Goal: Transaction & Acquisition: Purchase product/service

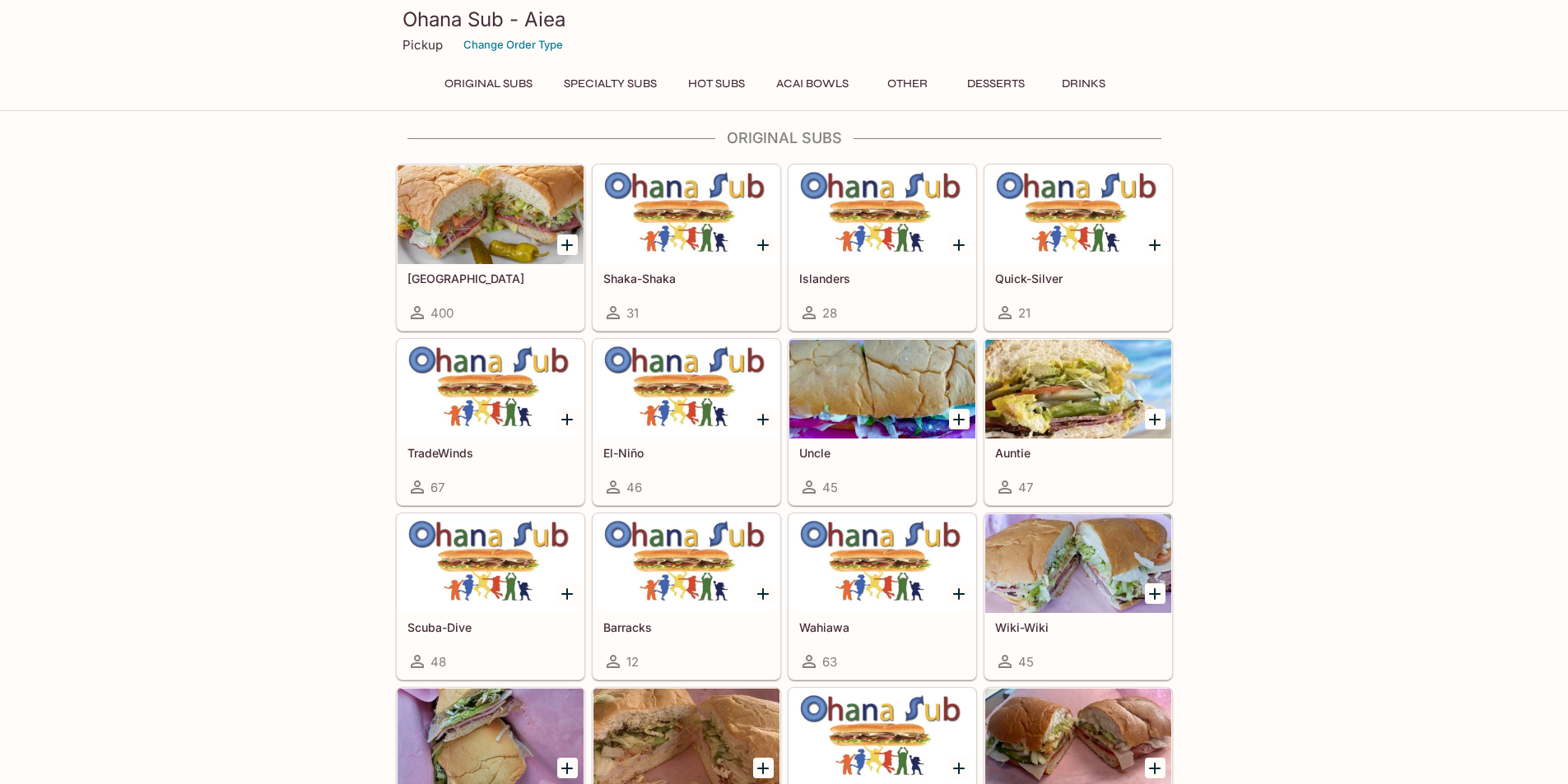
scroll to position [329, 0]
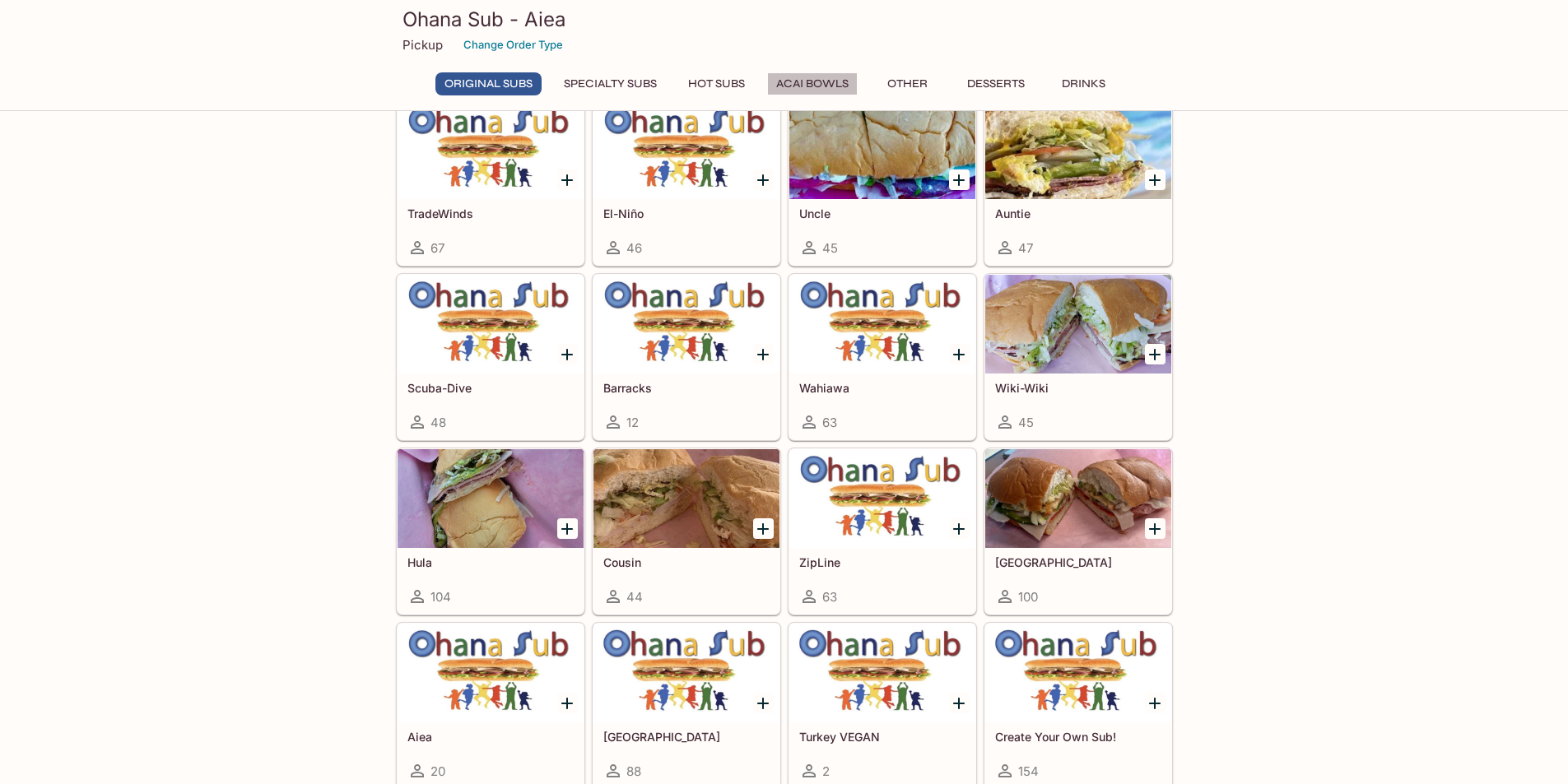
click at [836, 78] on button "Acai Bowls" at bounding box center [812, 84] width 91 height 23
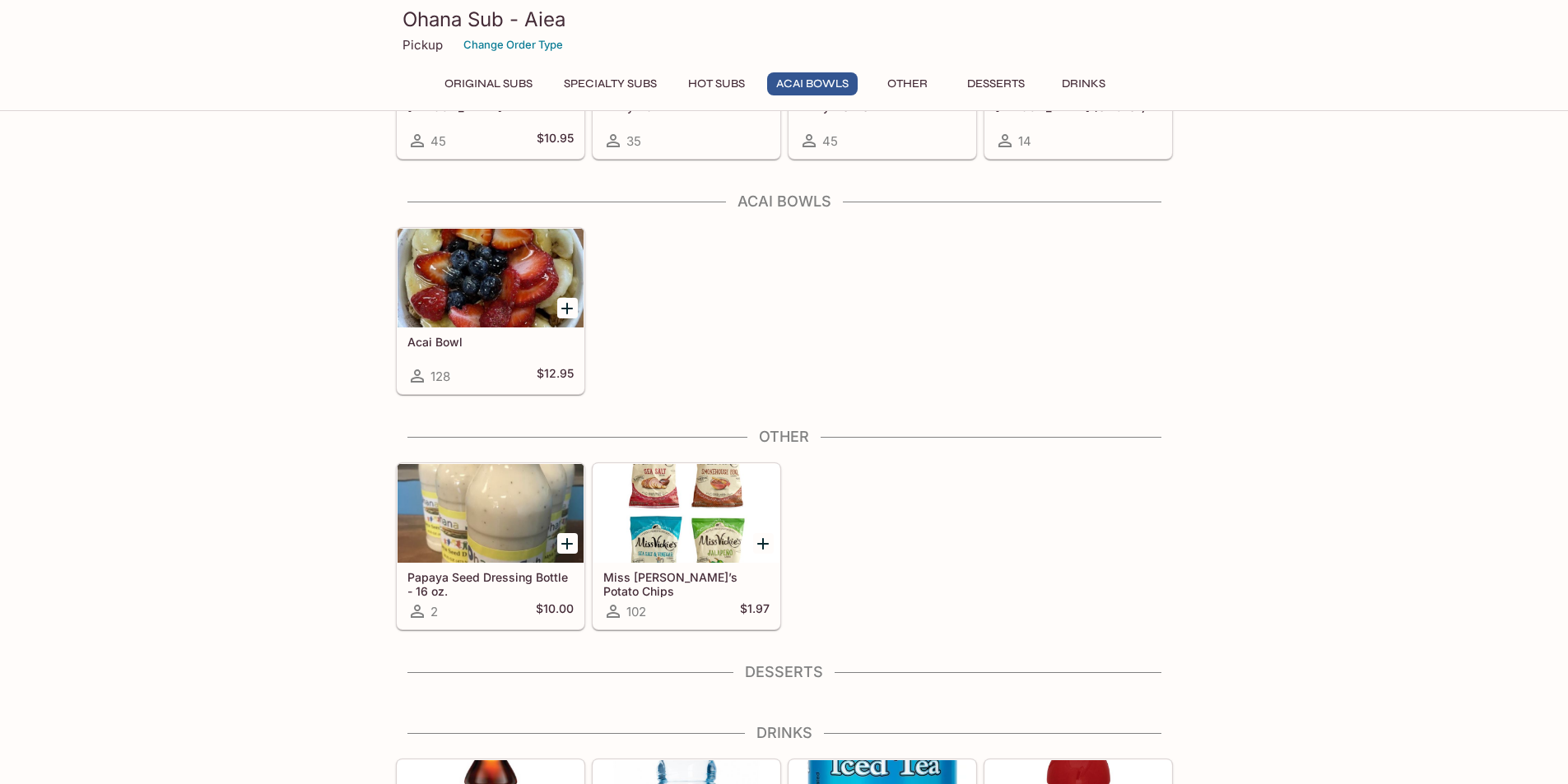
scroll to position [1657, 0]
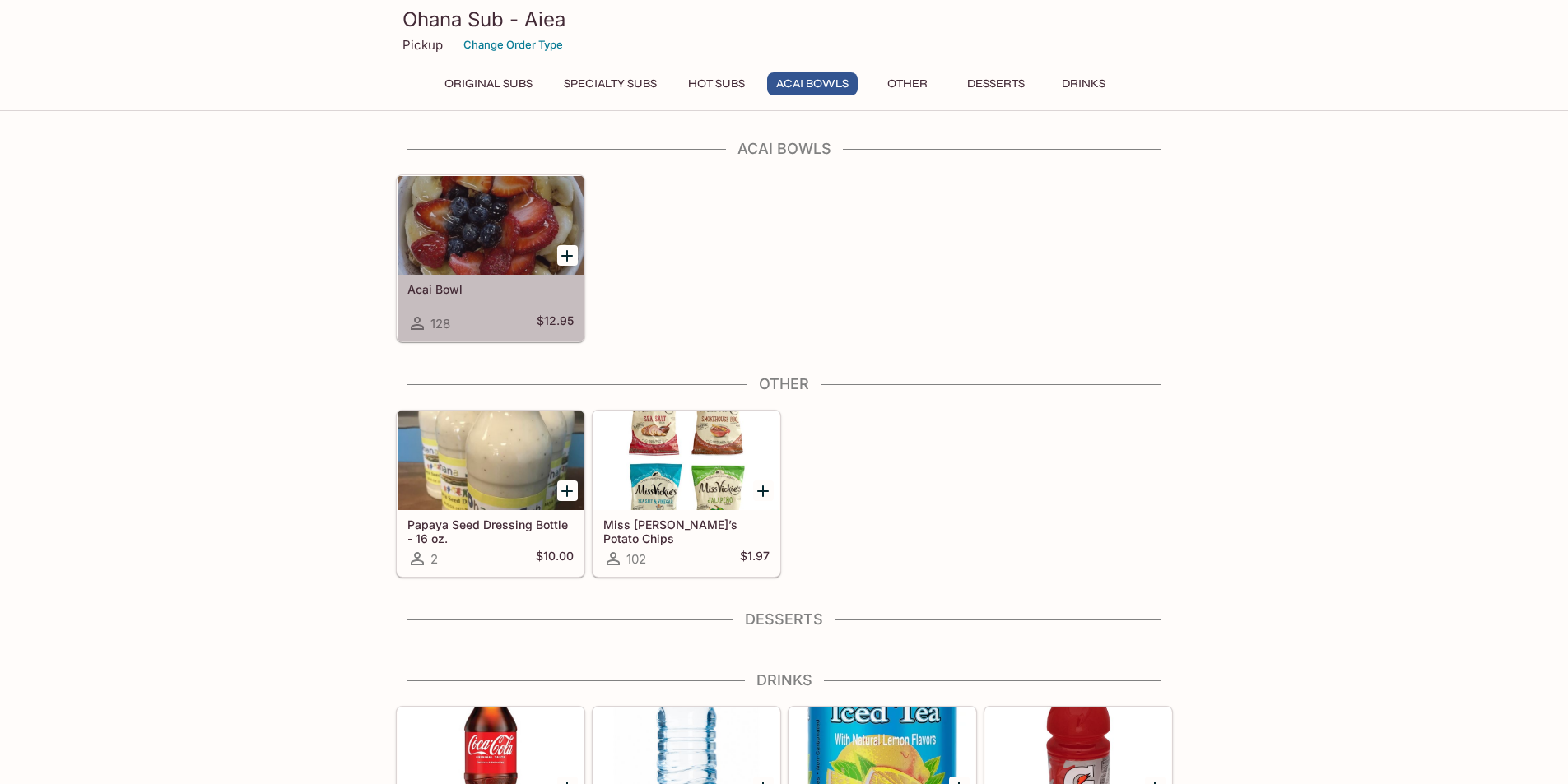
click at [509, 240] on div at bounding box center [490, 225] width 186 height 98
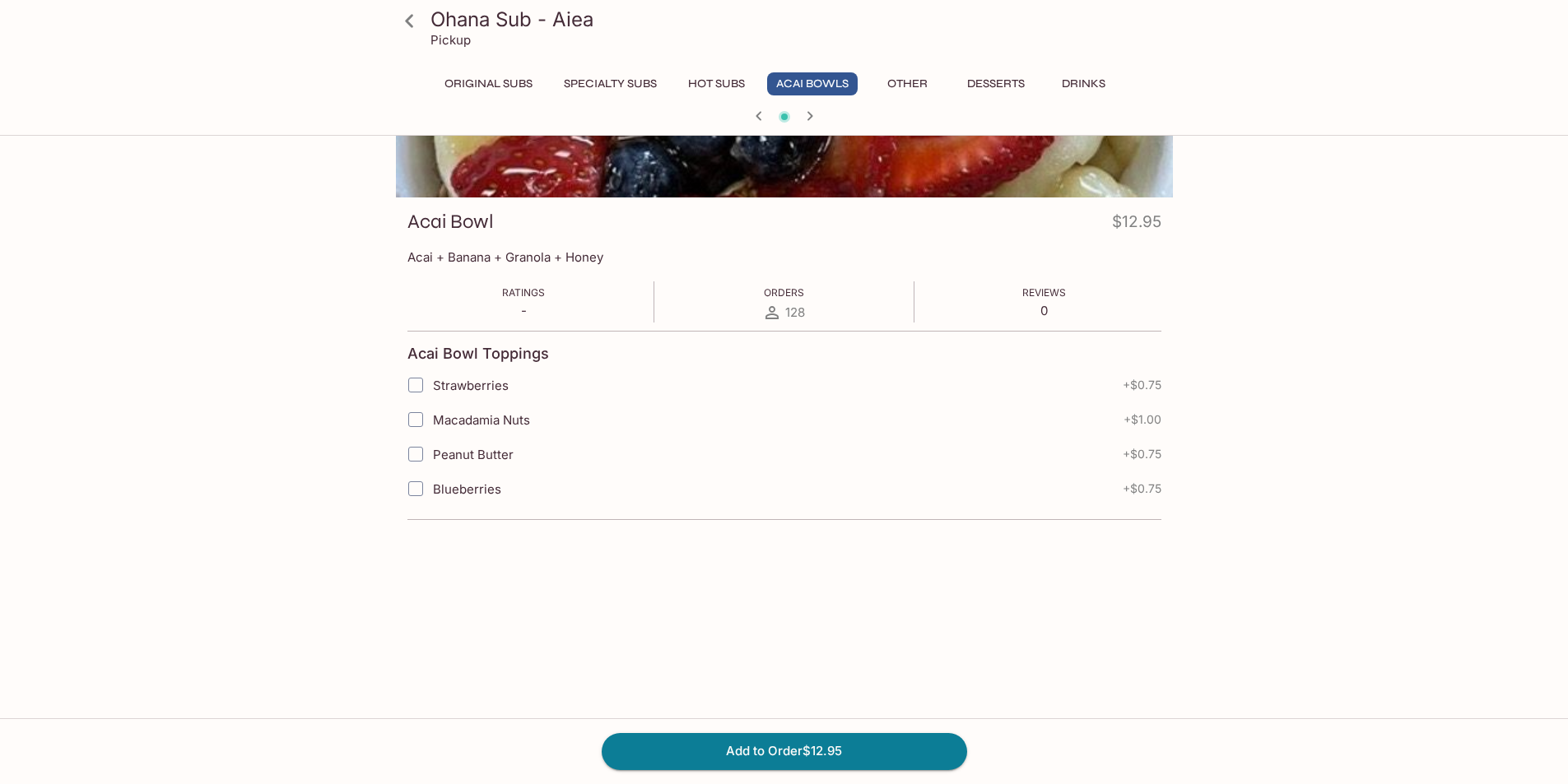
scroll to position [164, 0]
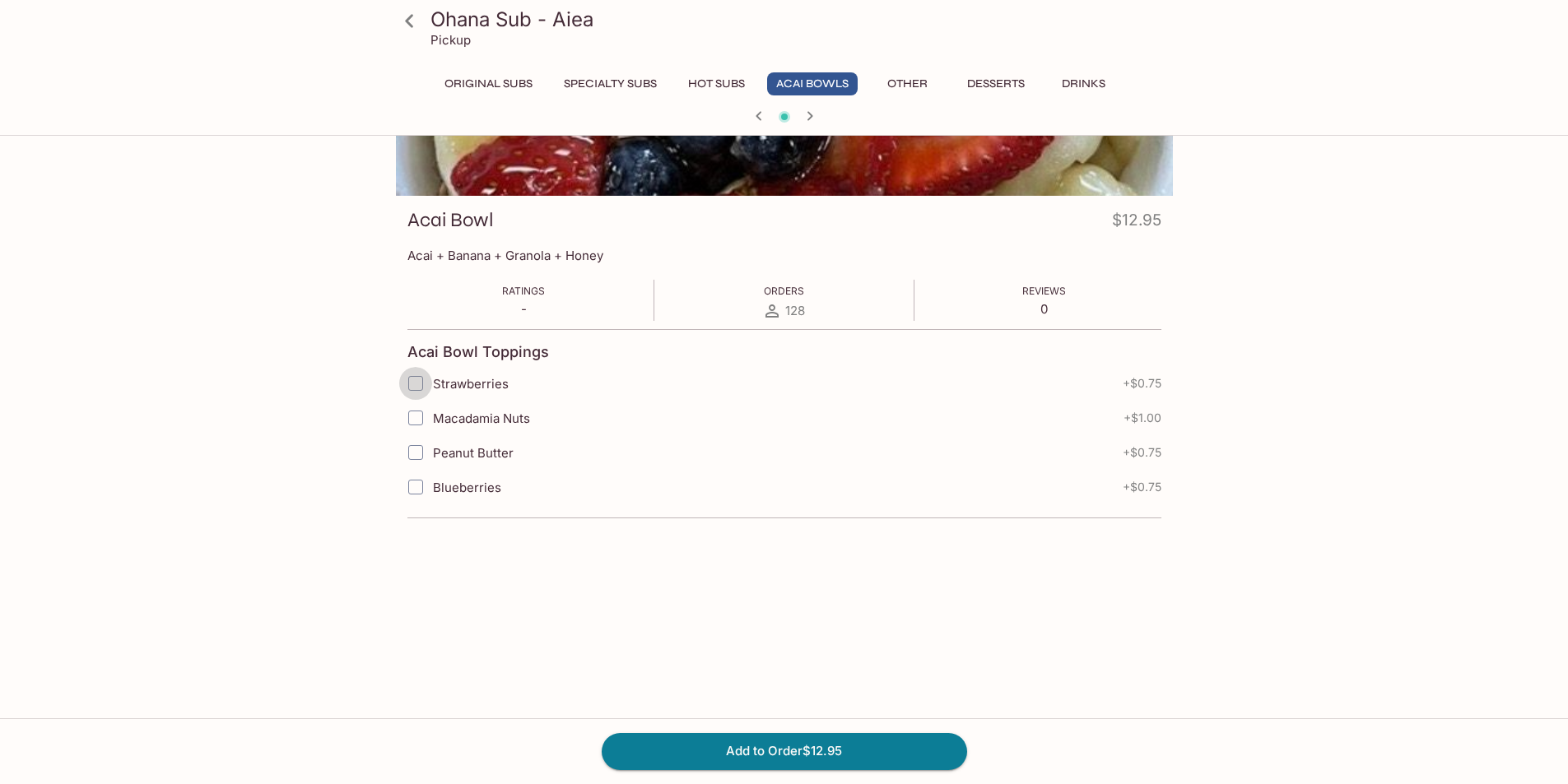
click at [414, 382] on input "Strawberries" at bounding box center [415, 383] width 33 height 33
checkbox input "true"
click at [412, 419] on input "Macadamia Nuts" at bounding box center [415, 417] width 33 height 33
checkbox input "true"
click at [414, 458] on input "Peanut Butter" at bounding box center [415, 452] width 33 height 33
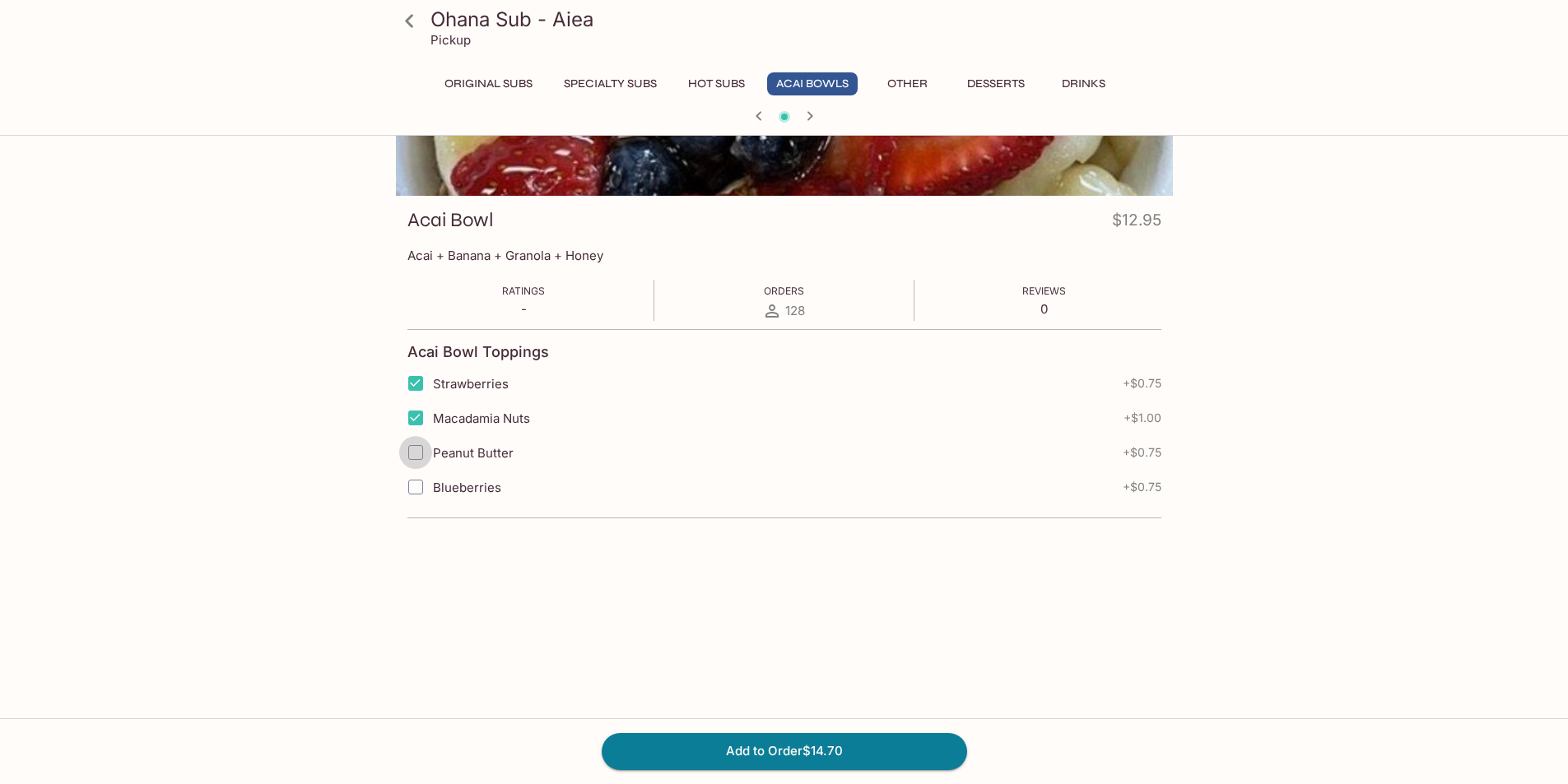
checkbox input "true"
click at [418, 489] on input "Blueberries" at bounding box center [415, 487] width 33 height 33
checkbox input "true"
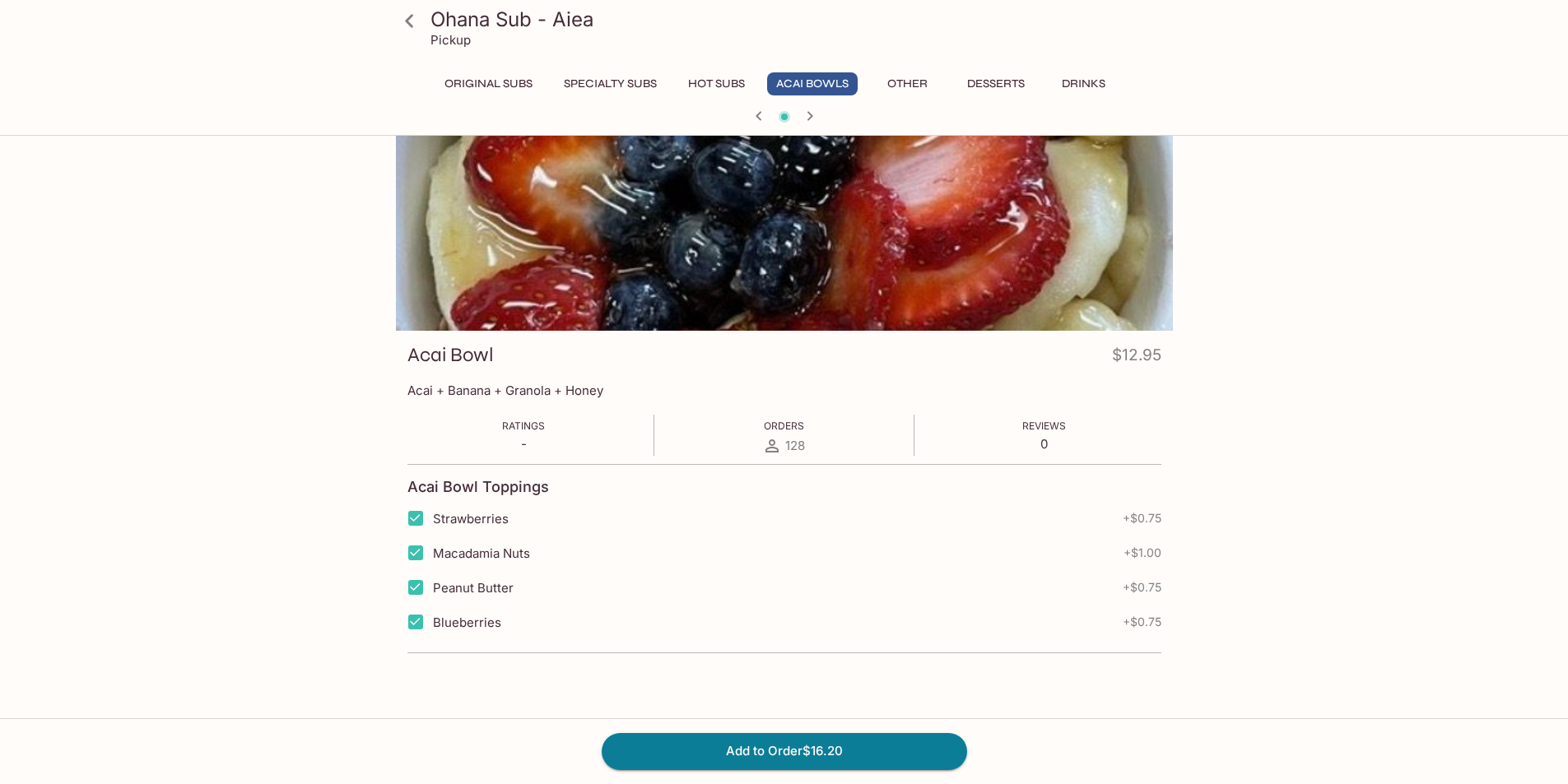
scroll to position [0, 0]
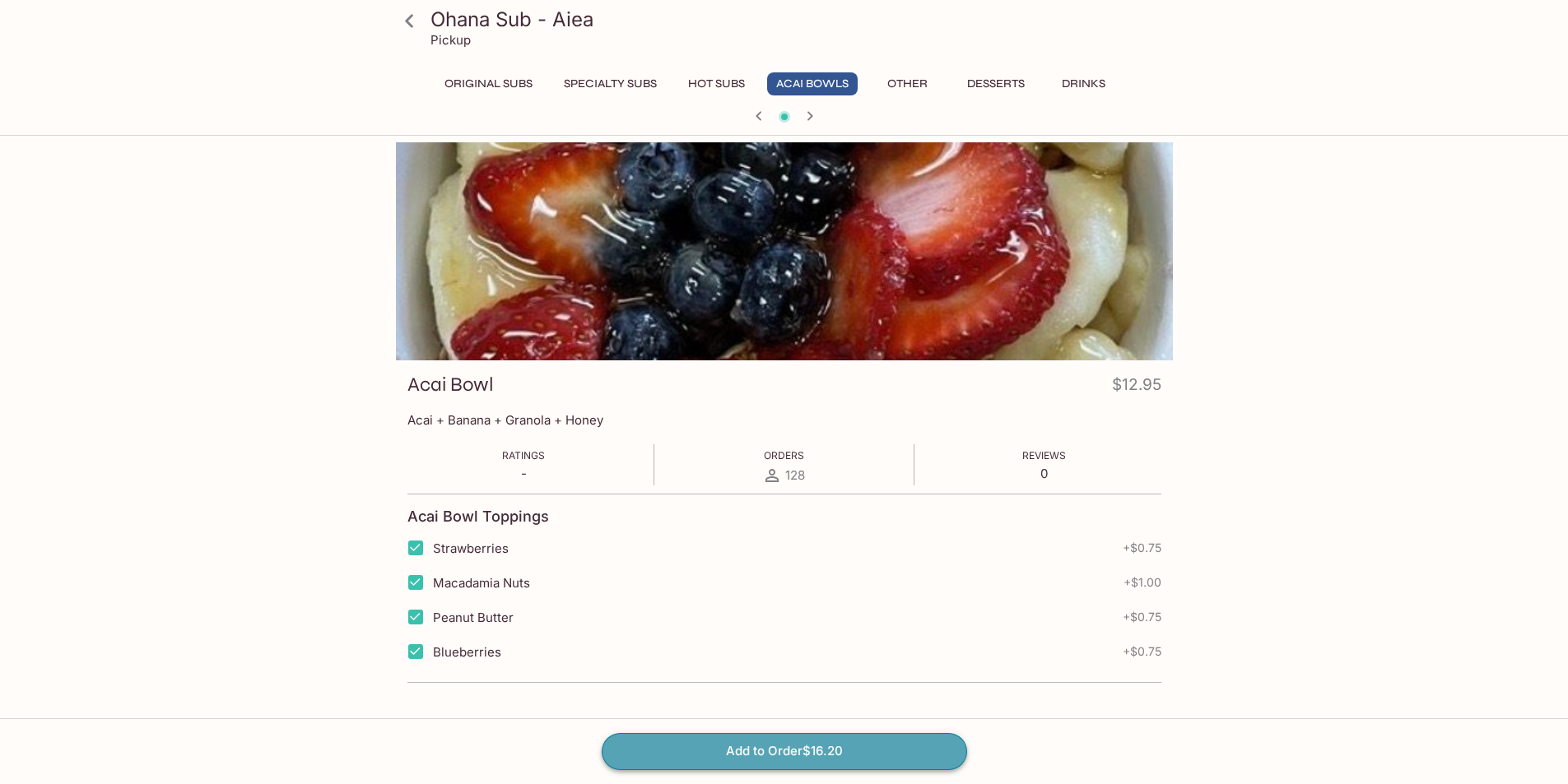
click at [787, 763] on button "Add to Order $16.20" at bounding box center [784, 751] width 365 height 36
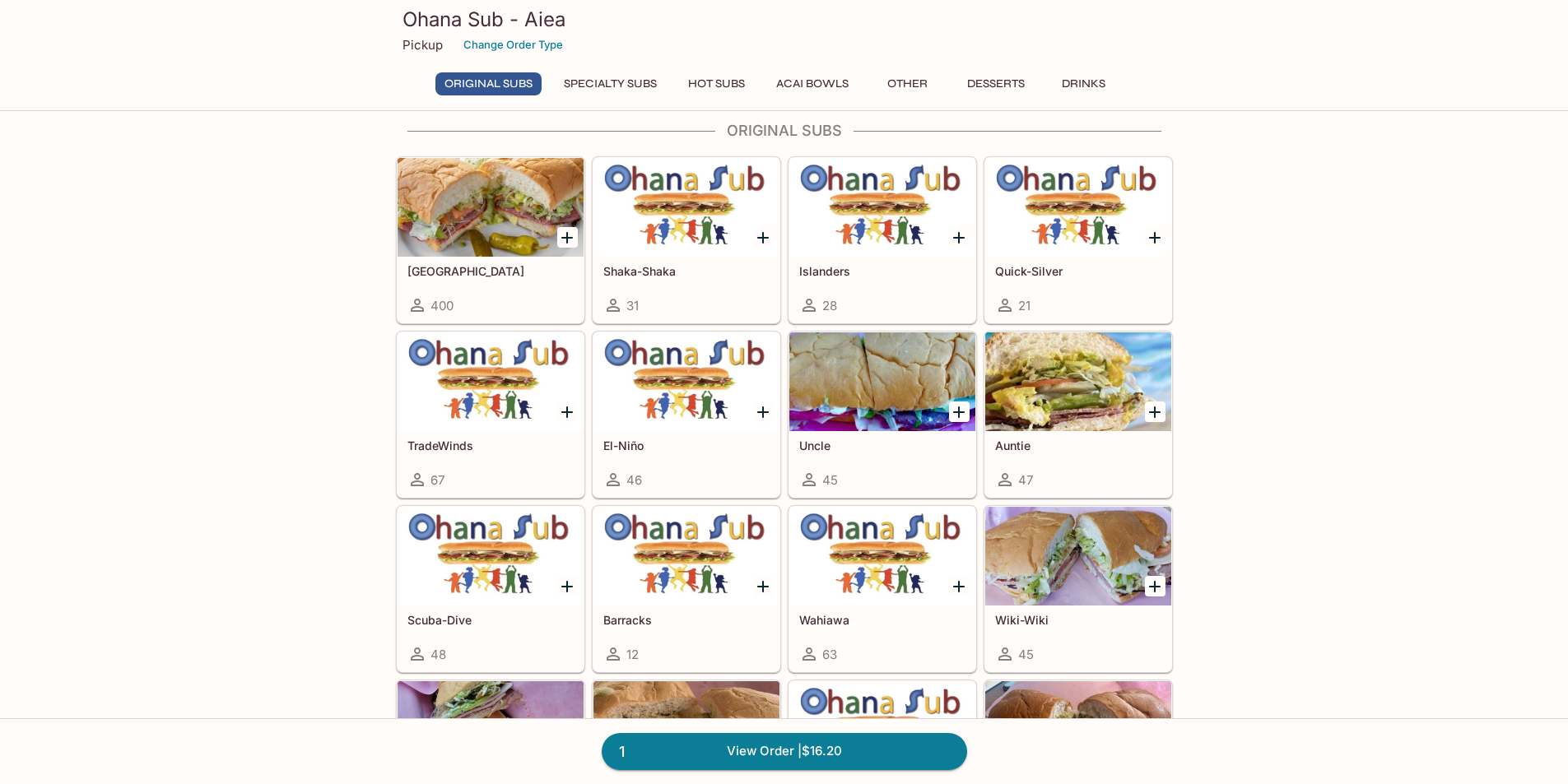
scroll to position [329, 0]
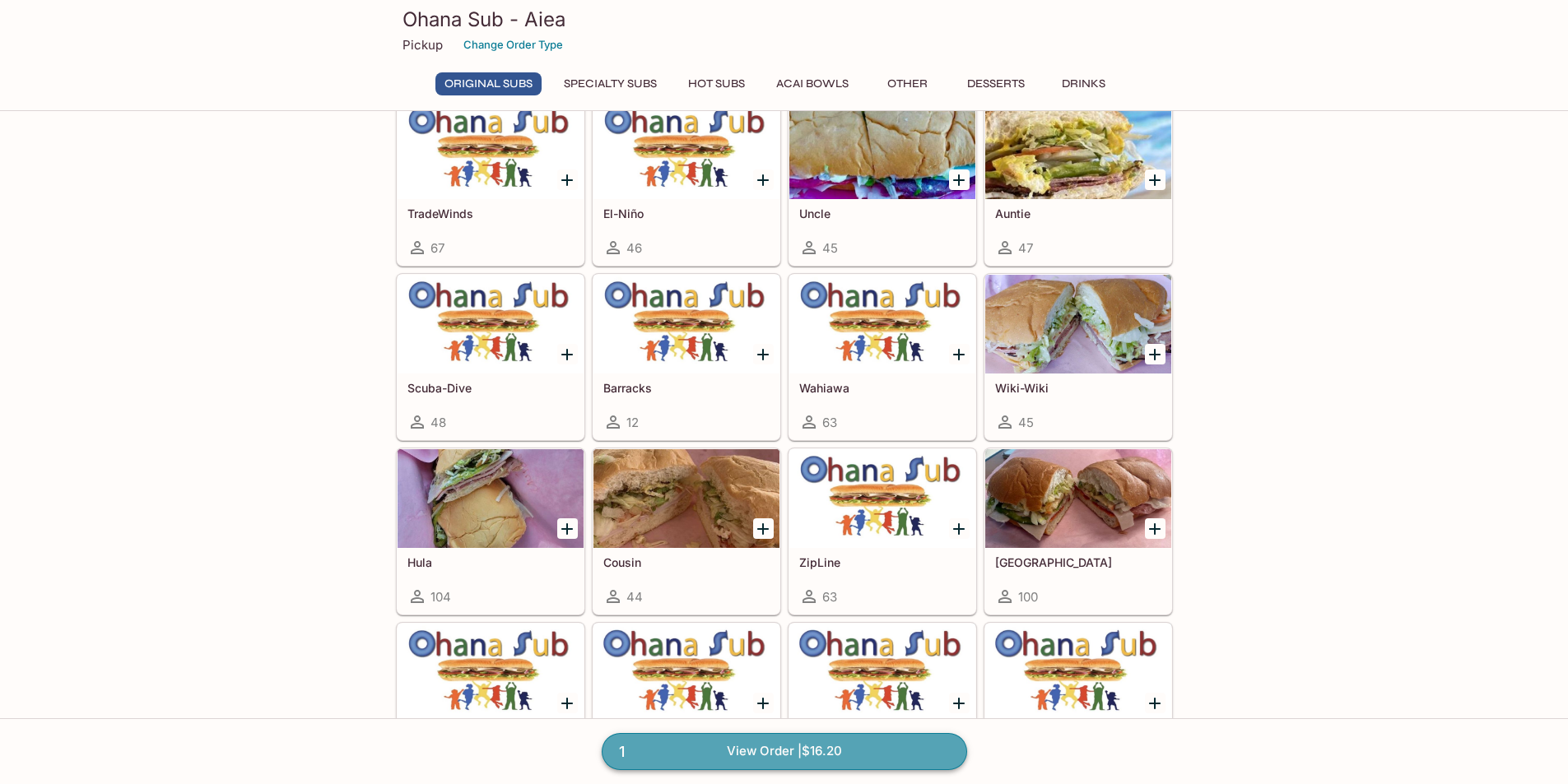
click at [825, 749] on link "1 View Order | $16.20" at bounding box center [784, 751] width 365 height 36
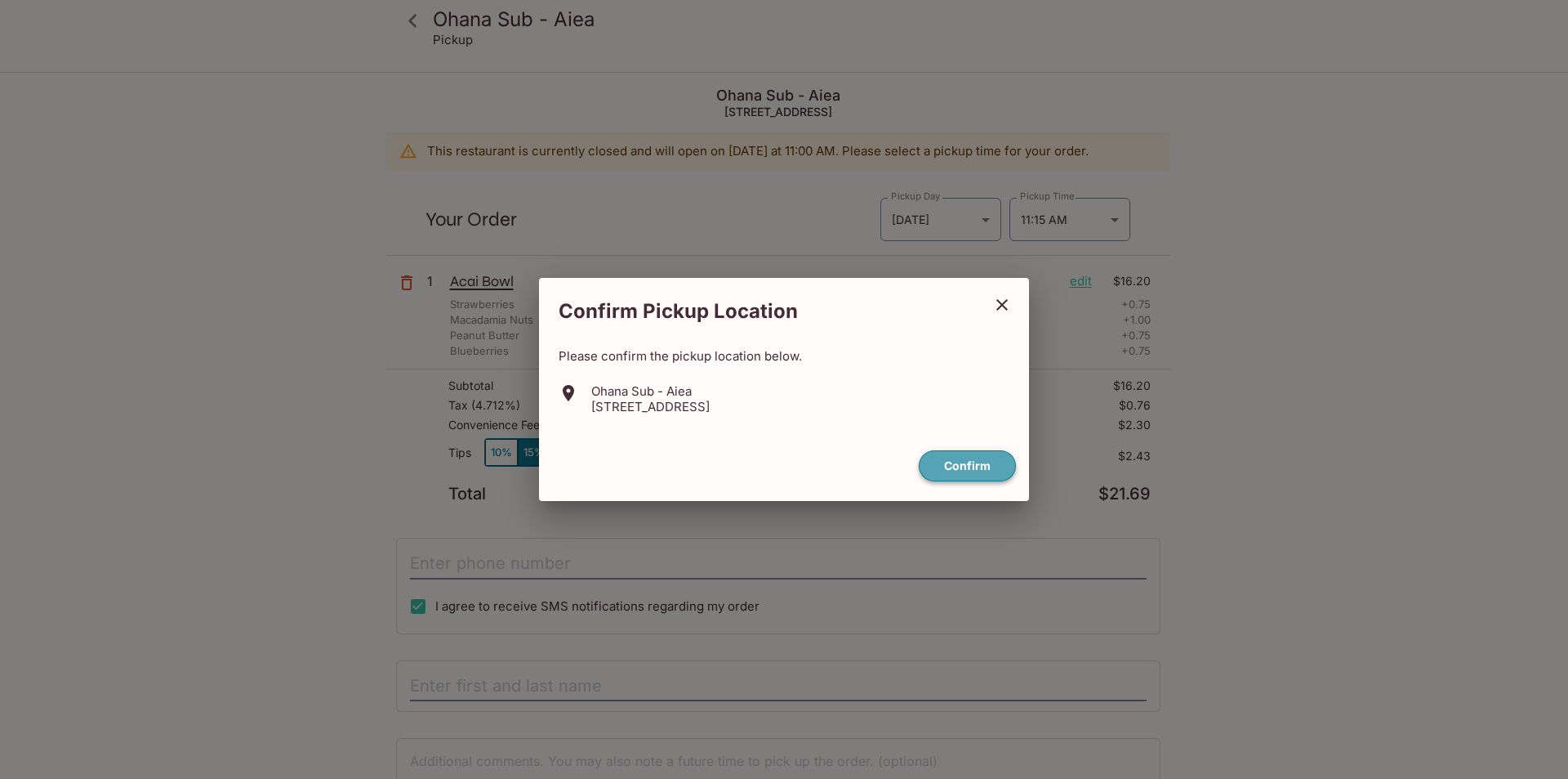
click at [962, 476] on button "Confirm" at bounding box center [967, 467] width 97 height 32
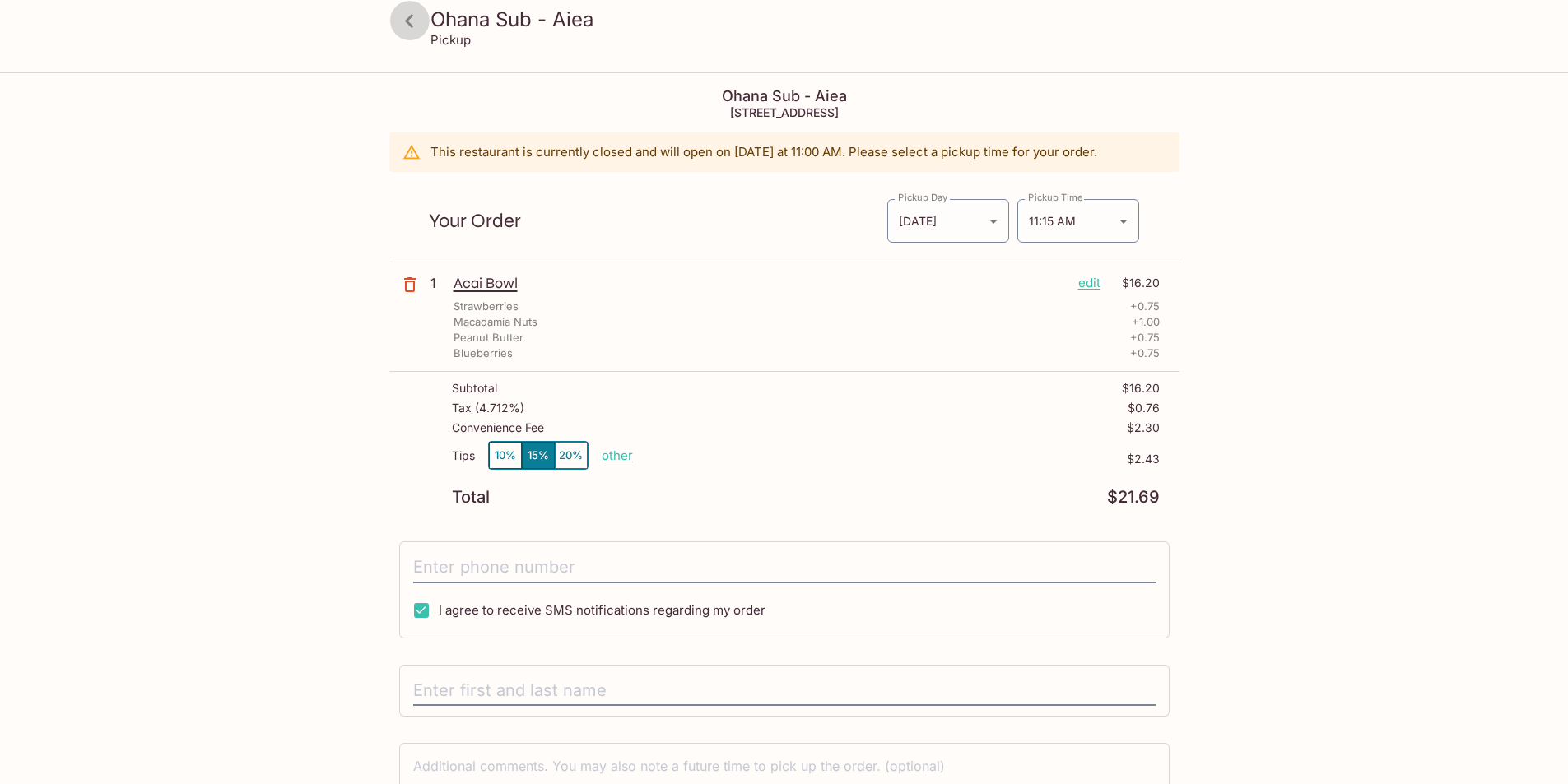
click at [407, 18] on icon at bounding box center [409, 20] width 8 height 13
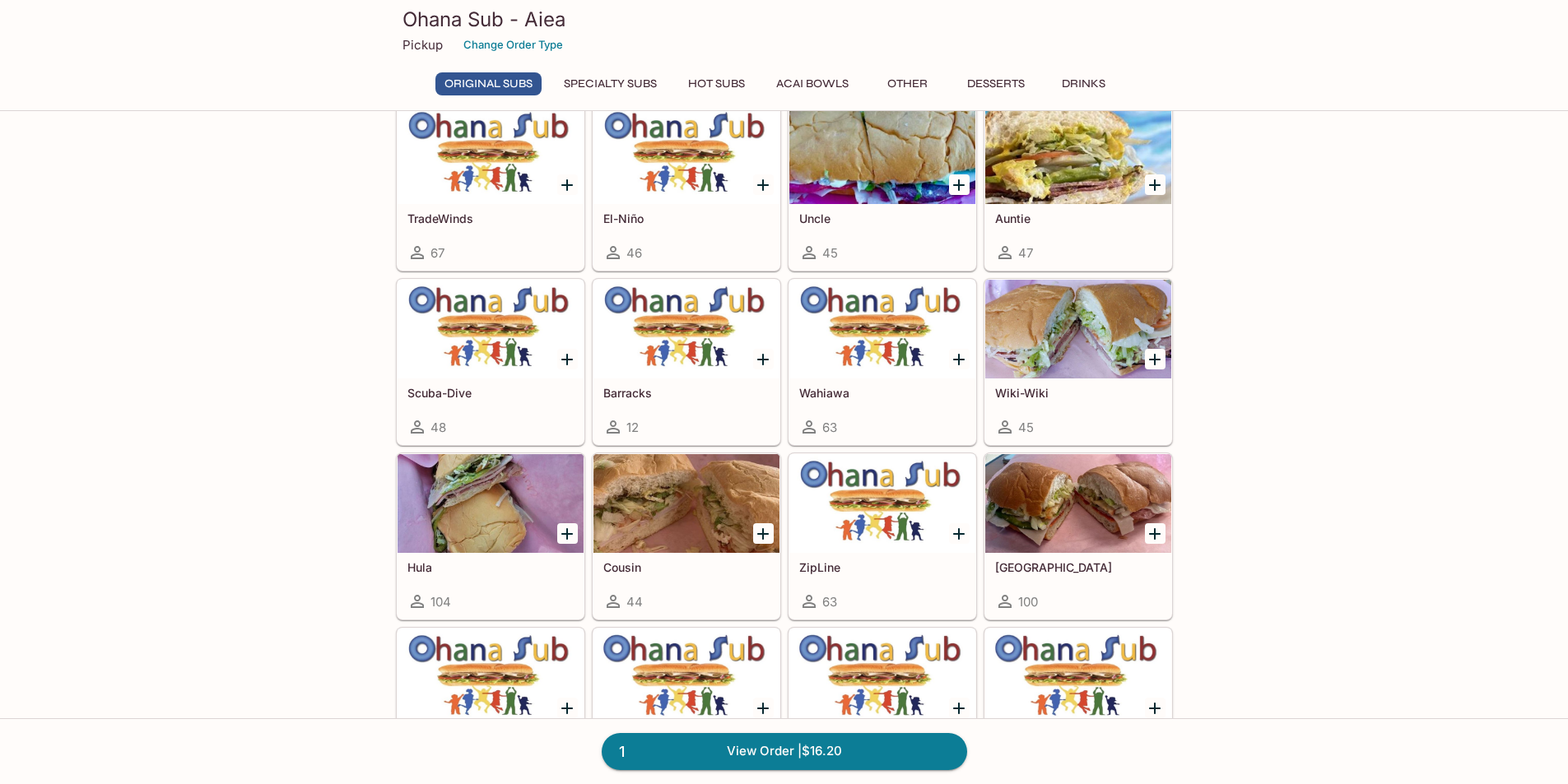
scroll to position [329, 0]
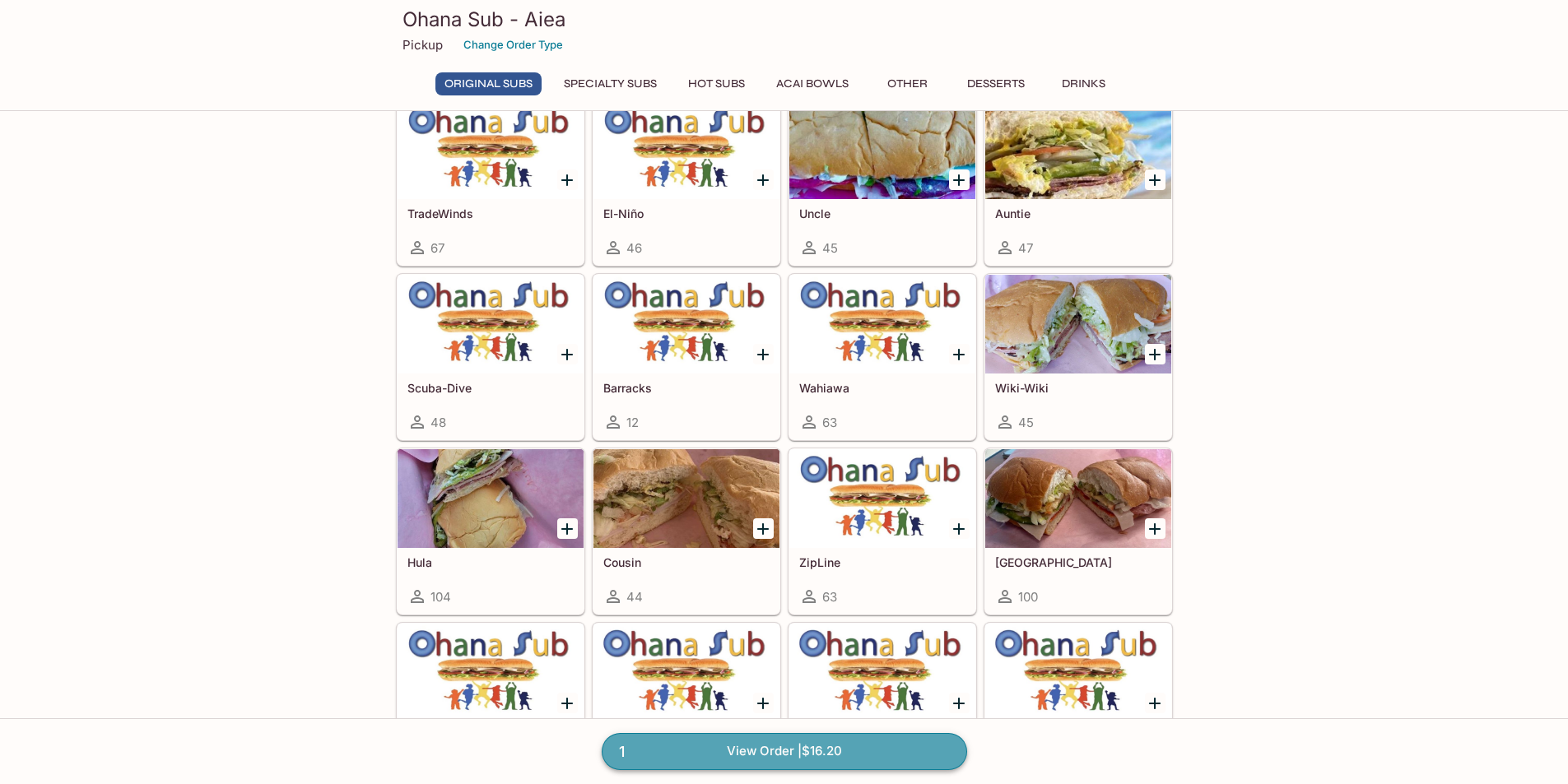
click at [801, 752] on link "1 View Order | $16.20" at bounding box center [784, 751] width 365 height 36
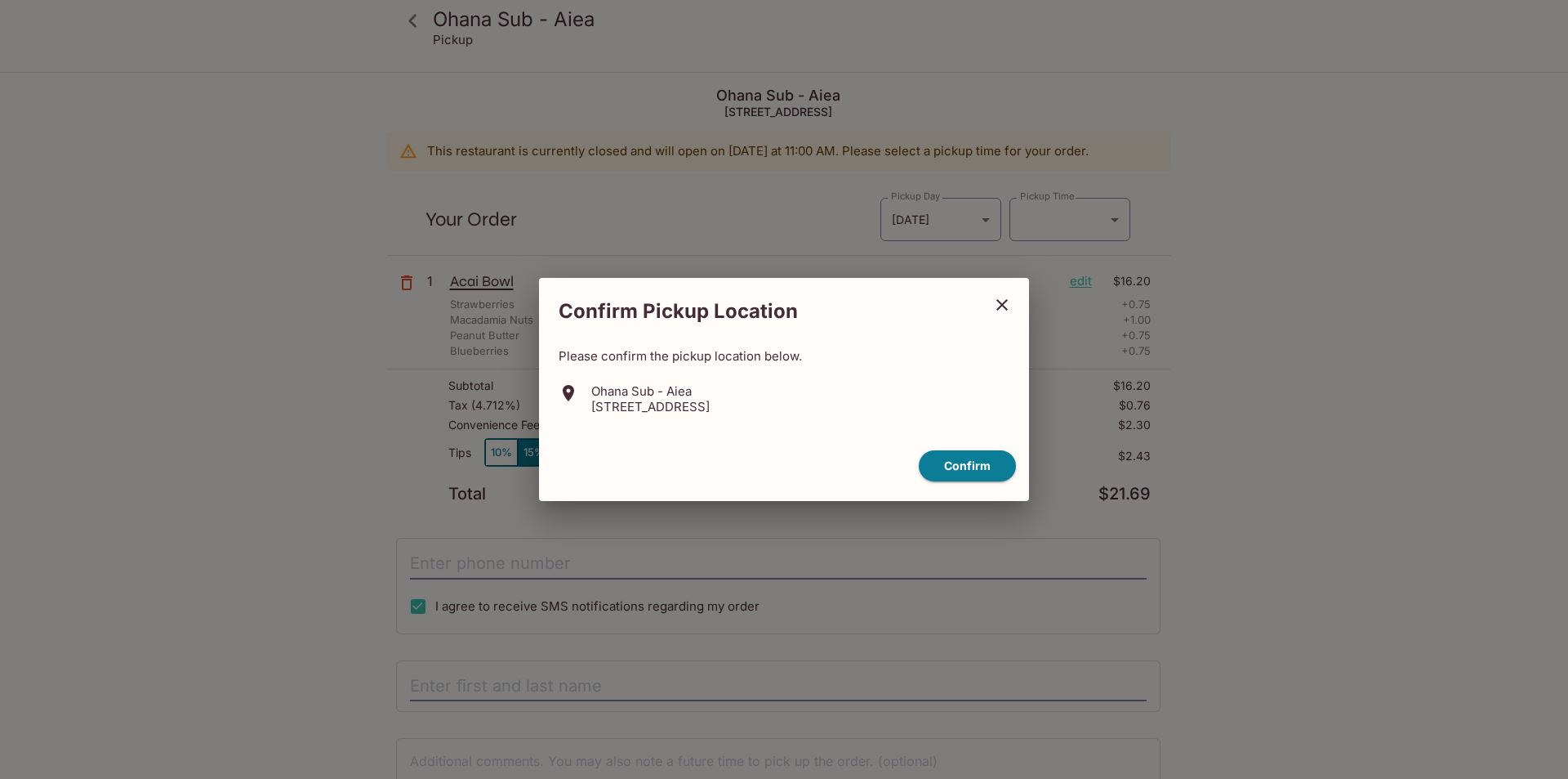
type input "[DATE]T21:15:00.000000Z"
click at [1002, 305] on icon "close" at bounding box center [1003, 305] width 12 height 12
